Goal: Task Accomplishment & Management: Use online tool/utility

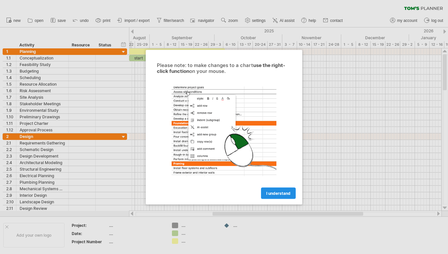
click at [273, 193] on span "I understand" at bounding box center [278, 193] width 24 height 5
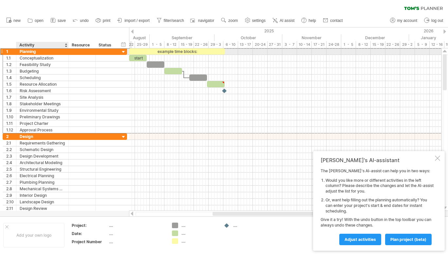
click at [49, 50] on div "Planning" at bounding box center [42, 51] width 45 height 6
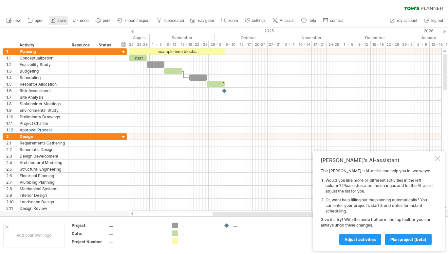
click at [63, 19] on span "save" at bounding box center [62, 20] width 8 height 5
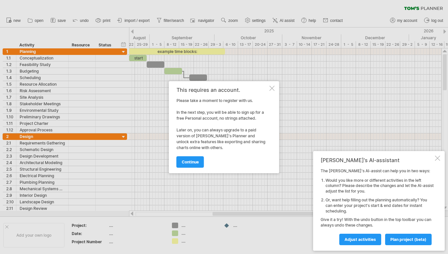
click at [274, 88] on div at bounding box center [271, 88] width 5 height 5
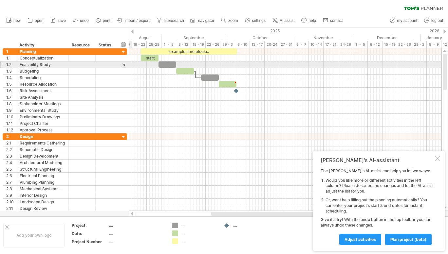
click at [124, 66] on div at bounding box center [123, 65] width 6 height 7
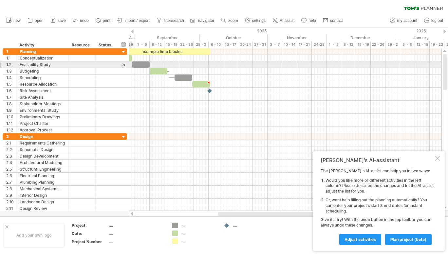
click at [124, 66] on div at bounding box center [123, 65] width 6 height 7
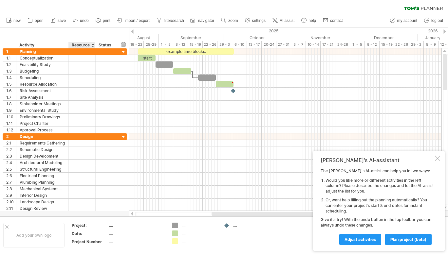
click at [91, 45] on div "Resource" at bounding box center [82, 45] width 20 height 7
click at [110, 44] on div "Status" at bounding box center [106, 45] width 14 height 7
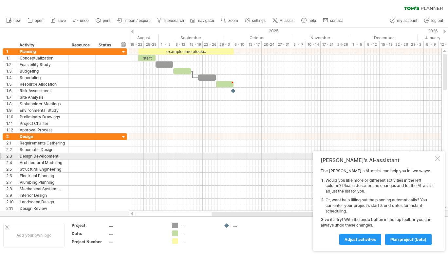
click at [435, 159] on div at bounding box center [437, 158] width 5 height 5
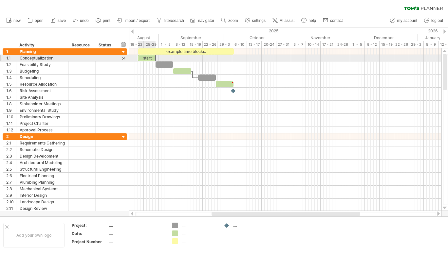
click at [150, 58] on div "start" at bounding box center [147, 58] width 18 height 6
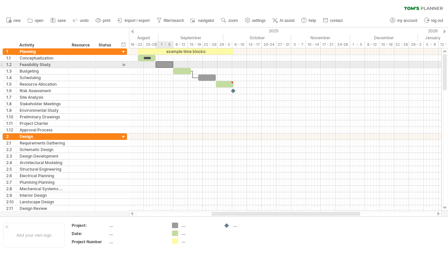
click at [164, 63] on div at bounding box center [164, 65] width 18 height 6
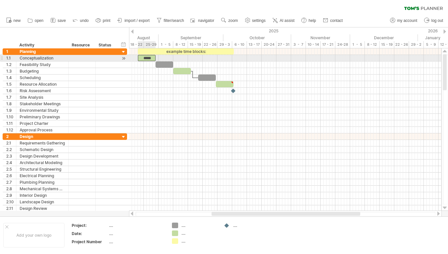
click at [148, 58] on div "*****" at bounding box center [147, 58] width 18 height 6
drag, startPoint x: 145, startPoint y: 57, endPoint x: 160, endPoint y: 58, distance: 15.4
click at [160, 58] on div "example time blocks: ***** [DATE] [DATE]" at bounding box center [285, 129] width 312 height 163
click at [150, 56] on div "*****" at bounding box center [147, 58] width 18 height 6
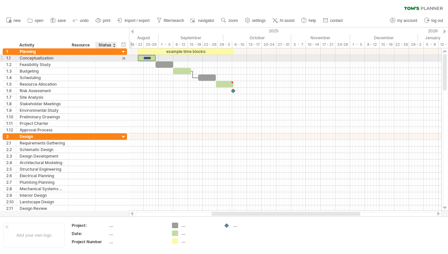
drag, startPoint x: 150, startPoint y: 56, endPoint x: 123, endPoint y: 59, distance: 26.6
click at [123, 59] on div "Trying to reach [DOMAIN_NAME] Connected again... 0% clear filter new 1" at bounding box center [224, 127] width 448 height 254
click at [123, 59] on div at bounding box center [123, 58] width 6 height 7
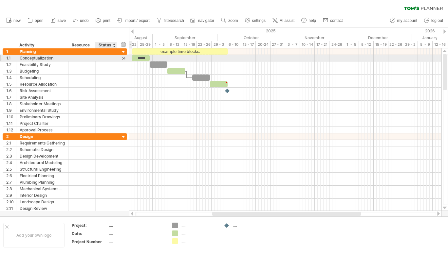
click at [123, 59] on div at bounding box center [123, 58] width 6 height 7
click at [144, 56] on div "*****" at bounding box center [141, 58] width 18 height 6
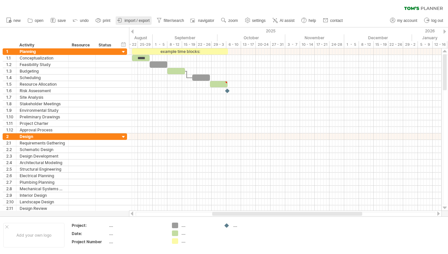
click at [139, 19] on span "import / export" at bounding box center [136, 20] width 25 height 5
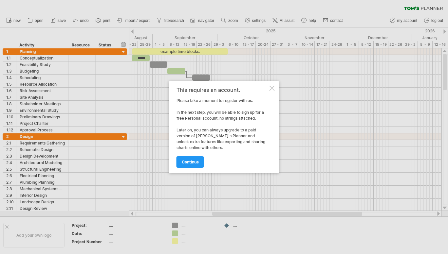
click at [271, 87] on div at bounding box center [271, 88] width 5 height 5
